Goal: Task Accomplishment & Management: Manage account settings

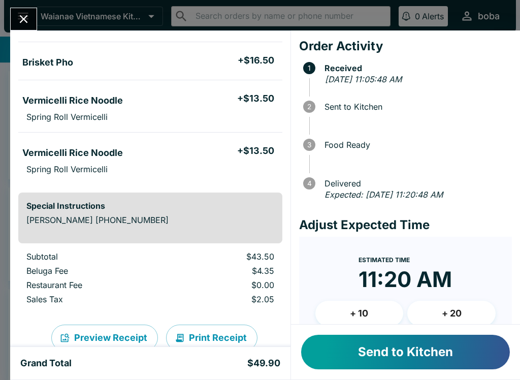
scroll to position [56, 0]
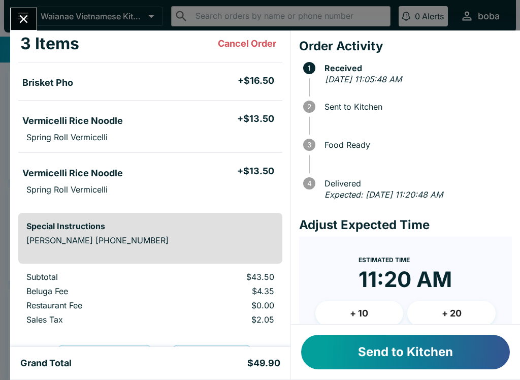
click at [56, 177] on h5 "Vermicelli Rice Noodle" at bounding box center [72, 173] width 101 height 12
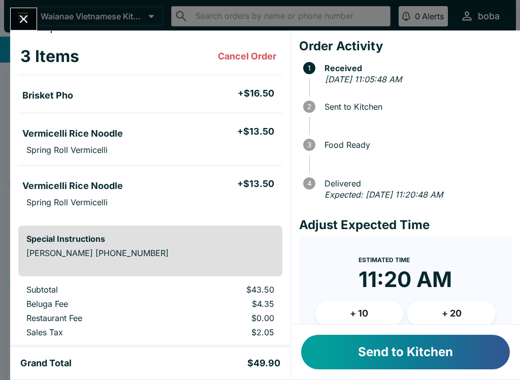
scroll to position [41, 0]
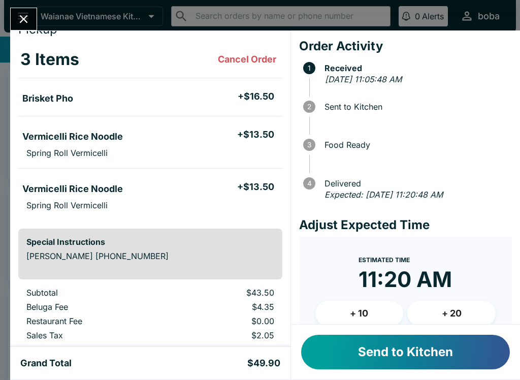
click at [458, 351] on button "Send to Kitchen" at bounding box center [405, 352] width 209 height 35
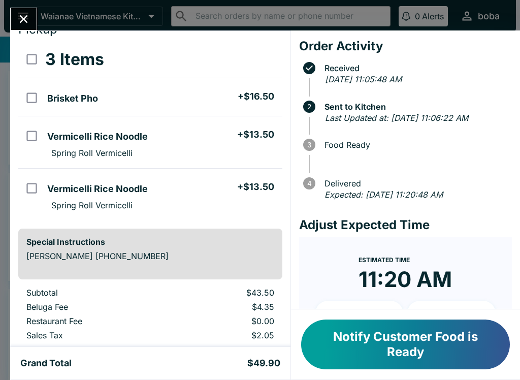
click at [42, 126] on input "orders table" at bounding box center [31, 135] width 23 height 23
checkbox input "true"
click at [34, 193] on input "orders table" at bounding box center [31, 188] width 23 height 23
checkbox input "true"
click at [265, 54] on button "Refund" at bounding box center [254, 59] width 52 height 25
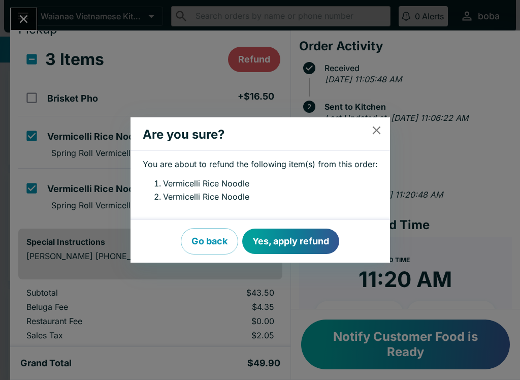
click at [313, 240] on button "Yes, apply refund" at bounding box center [290, 240] width 97 height 25
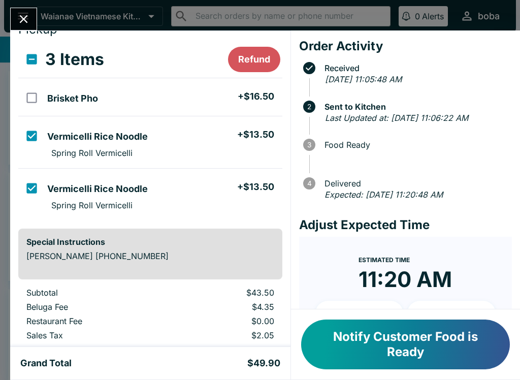
checkbox input "false"
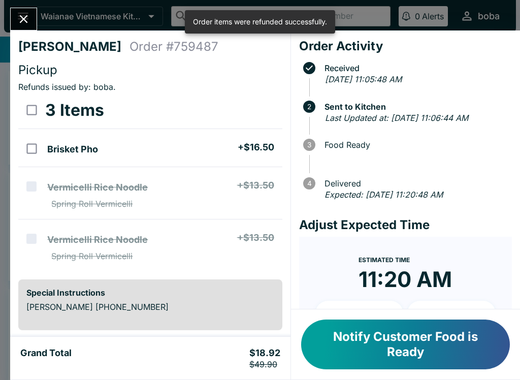
scroll to position [0, 0]
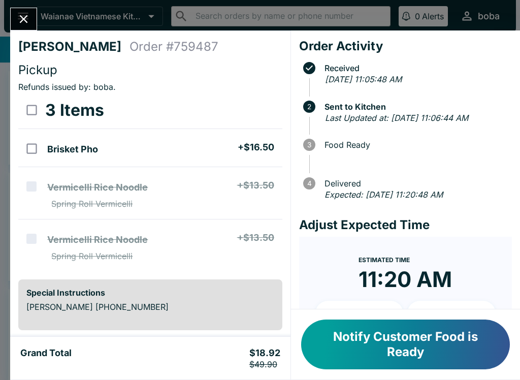
click at [427, 340] on button "Notify Customer Food is Ready" at bounding box center [405, 344] width 209 height 50
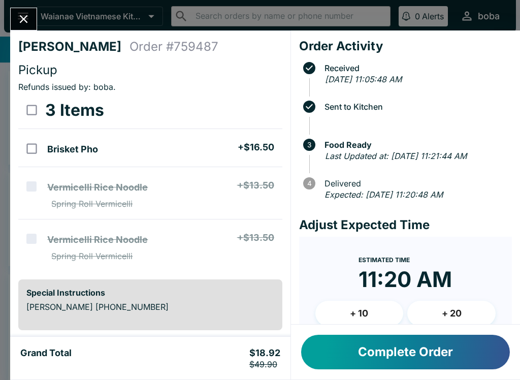
click at [22, 21] on icon "Close" at bounding box center [24, 19] width 8 height 8
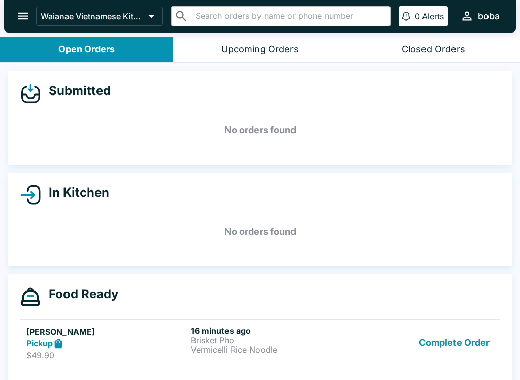
click at [14, 16] on button "open drawer" at bounding box center [23, 16] width 26 height 26
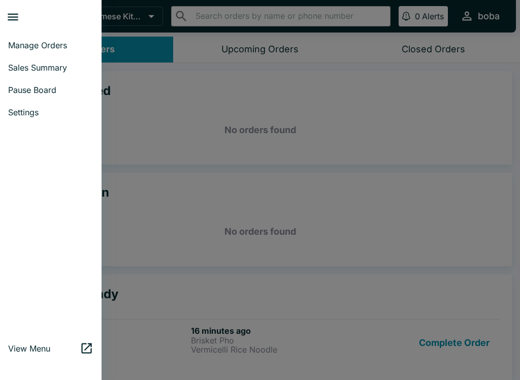
click at [128, 125] on div at bounding box center [260, 190] width 520 height 380
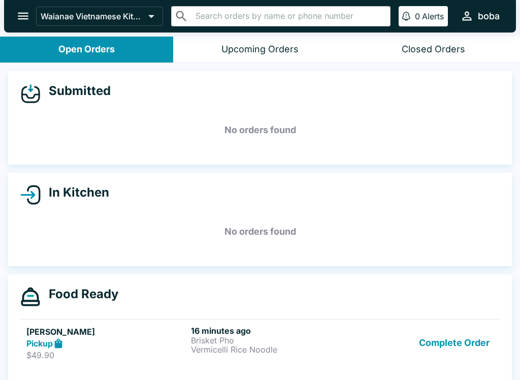
click at [11, 16] on button "open drawer" at bounding box center [23, 16] width 26 height 26
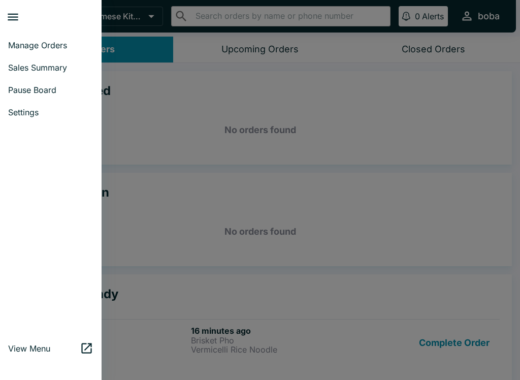
click at [15, 49] on span "Manage Orders" at bounding box center [50, 45] width 85 height 10
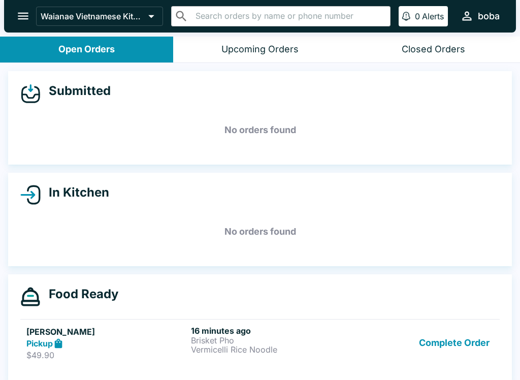
click at [32, 19] on button "open drawer" at bounding box center [23, 16] width 26 height 26
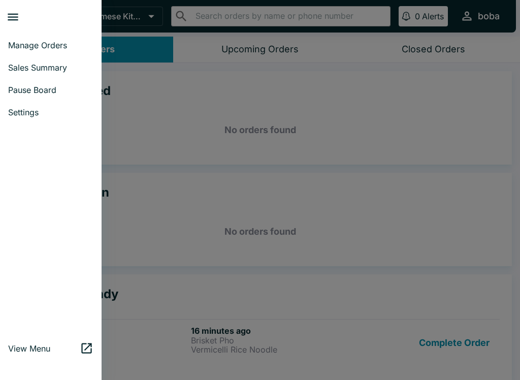
click at [5, 110] on link "Settings" at bounding box center [51, 112] width 102 height 22
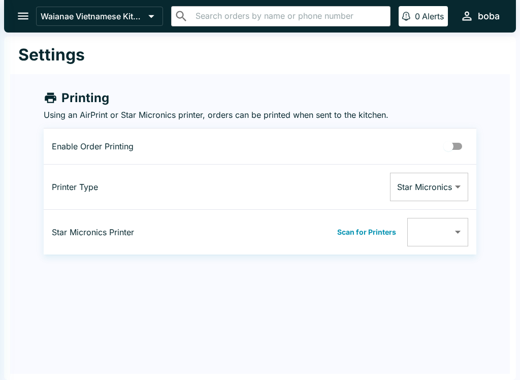
click at [4, 14] on div at bounding box center [5, 190] width 10 height 380
click at [17, 12] on icon "open drawer" at bounding box center [23, 16] width 14 height 14
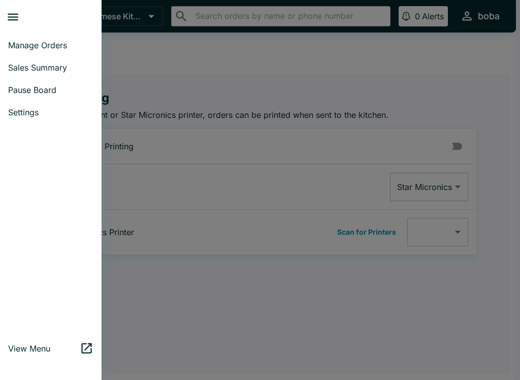
click at [5, 14] on button "close drawer" at bounding box center [13, 17] width 26 height 26
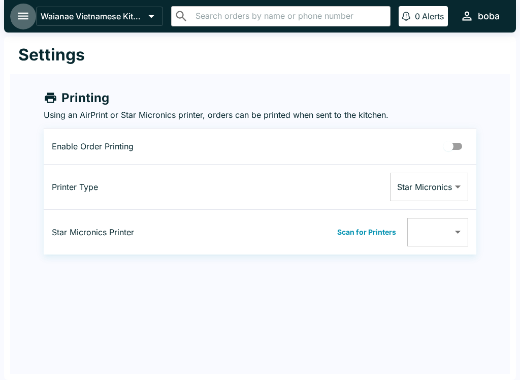
click at [12, 13] on button "open drawer" at bounding box center [23, 16] width 26 height 26
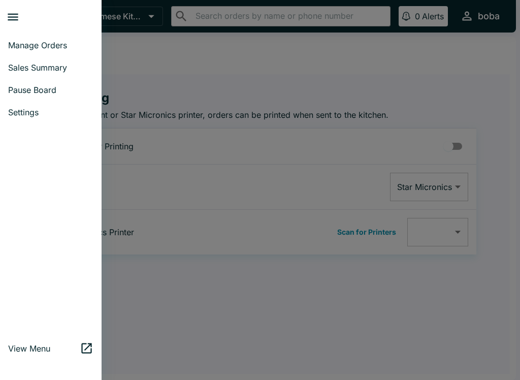
click at [14, 48] on span "Manage Orders" at bounding box center [50, 45] width 85 height 10
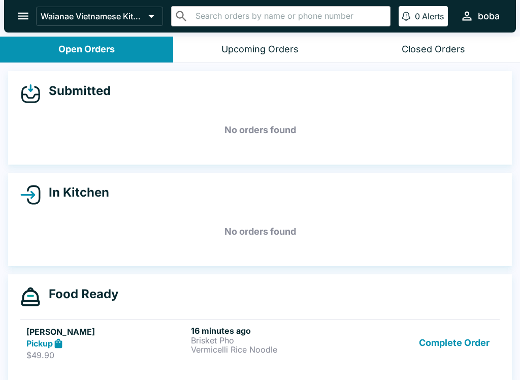
click at [454, 333] on button "Complete Order" at bounding box center [454, 342] width 79 height 35
